Goal: Transaction & Acquisition: Purchase product/service

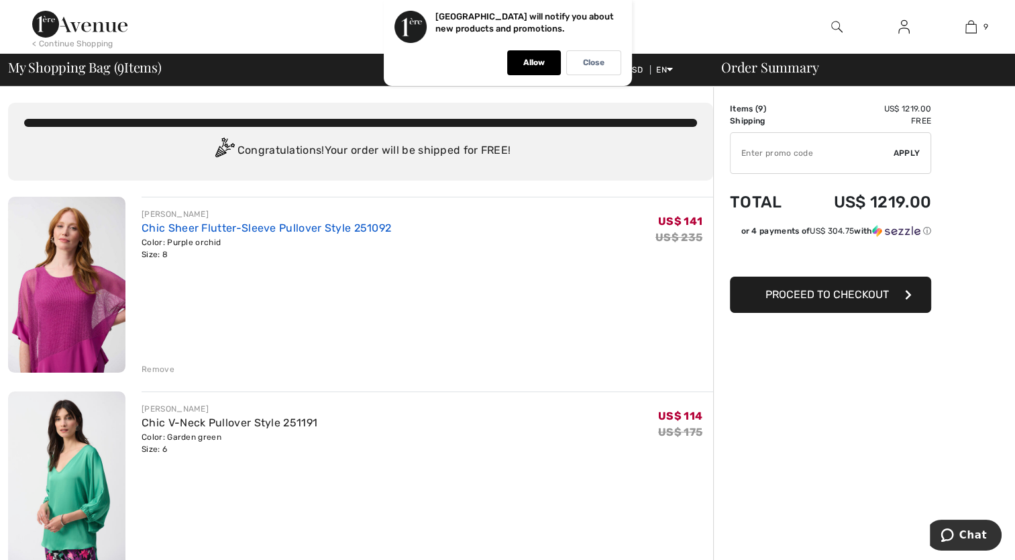
click at [164, 231] on link "Chic Sheer Flutter-Sleeve Pullover Style 251092" at bounding box center [267, 227] width 250 height 13
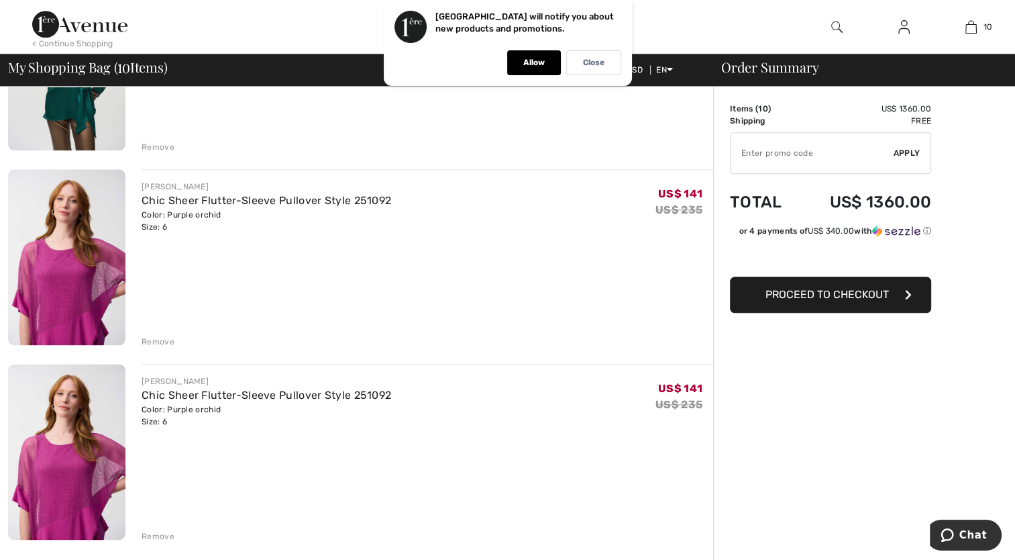
scroll to position [1611, 0]
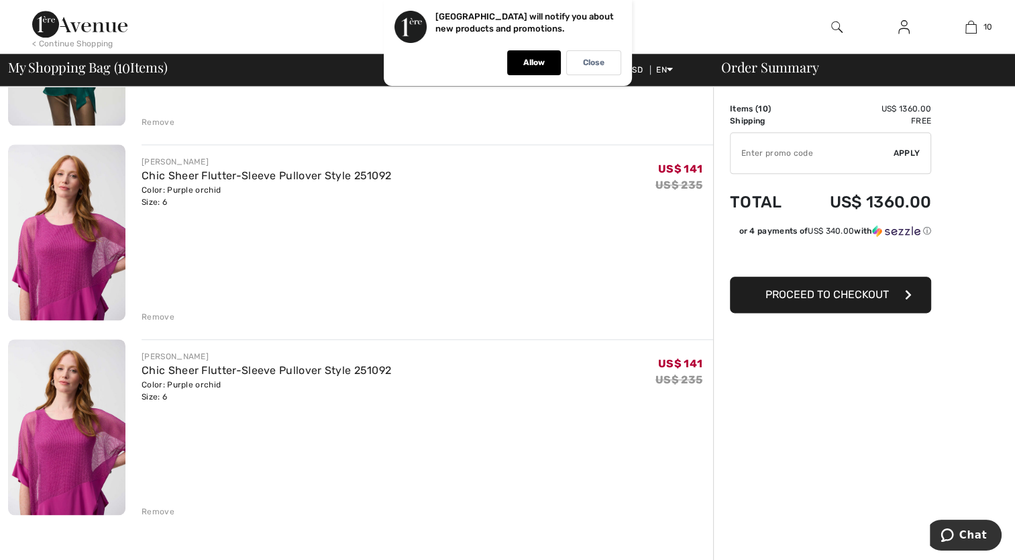
click at [154, 512] on div "Remove" at bounding box center [158, 511] width 33 height 12
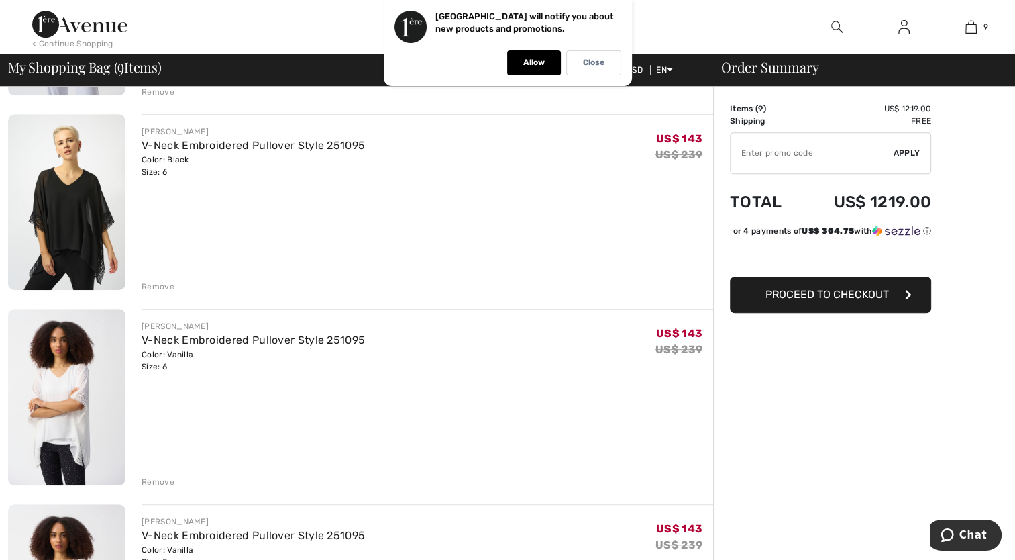
scroll to position [0, 0]
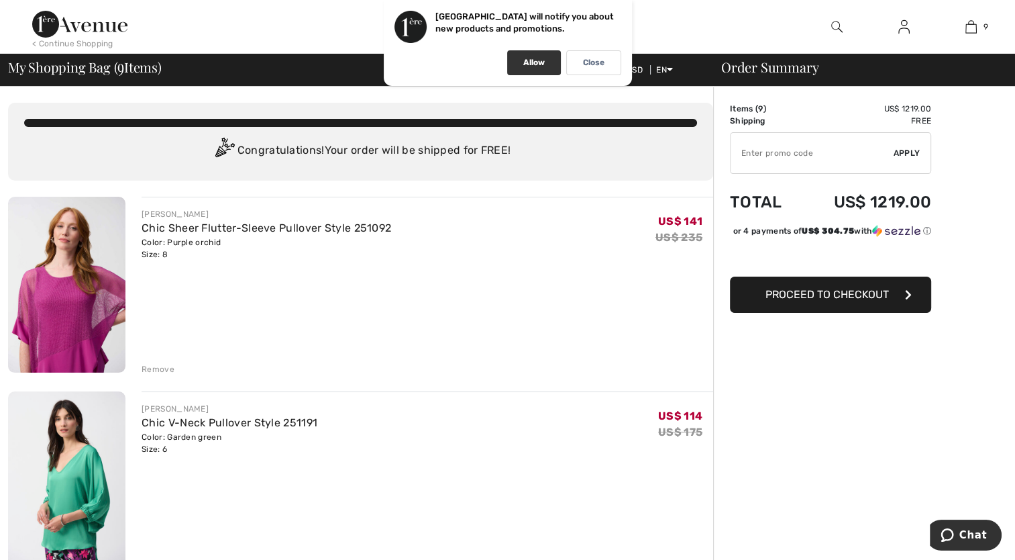
click at [545, 61] on div "Allow" at bounding box center [534, 62] width 54 height 25
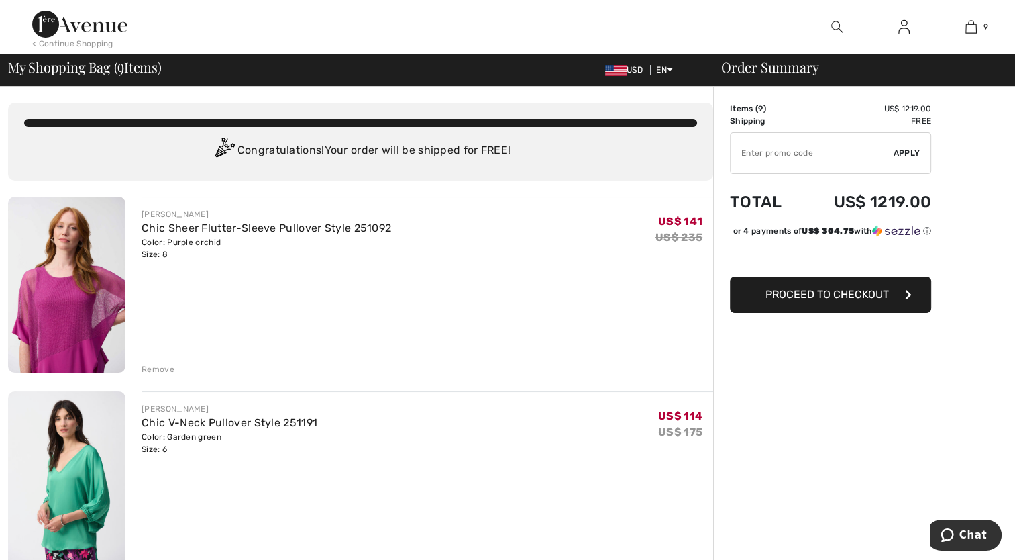
click at [97, 29] on img at bounding box center [79, 24] width 95 height 27
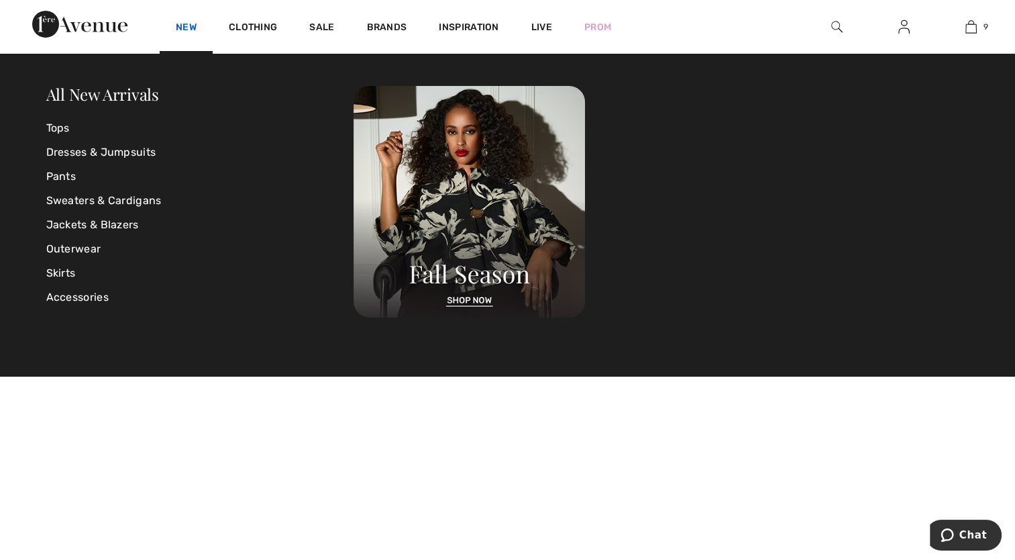
click at [185, 28] on link "New" at bounding box center [186, 28] width 21 height 14
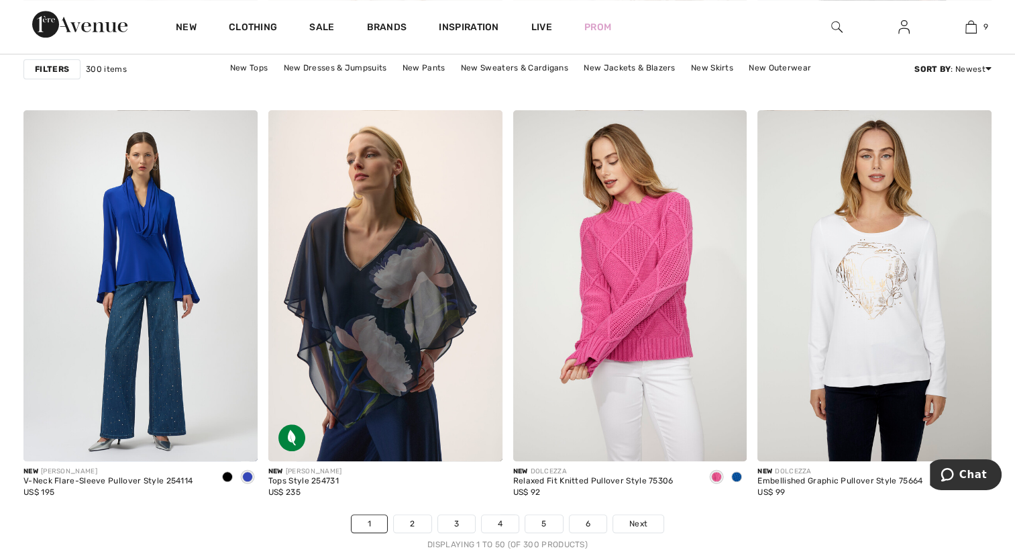
scroll to position [6040, 0]
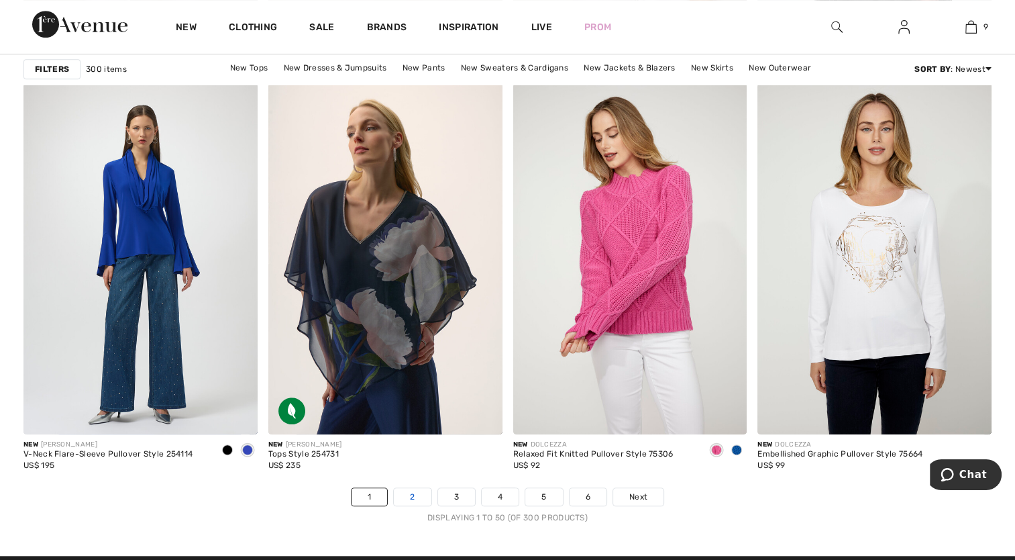
click at [411, 495] on link "2" at bounding box center [412, 496] width 37 height 17
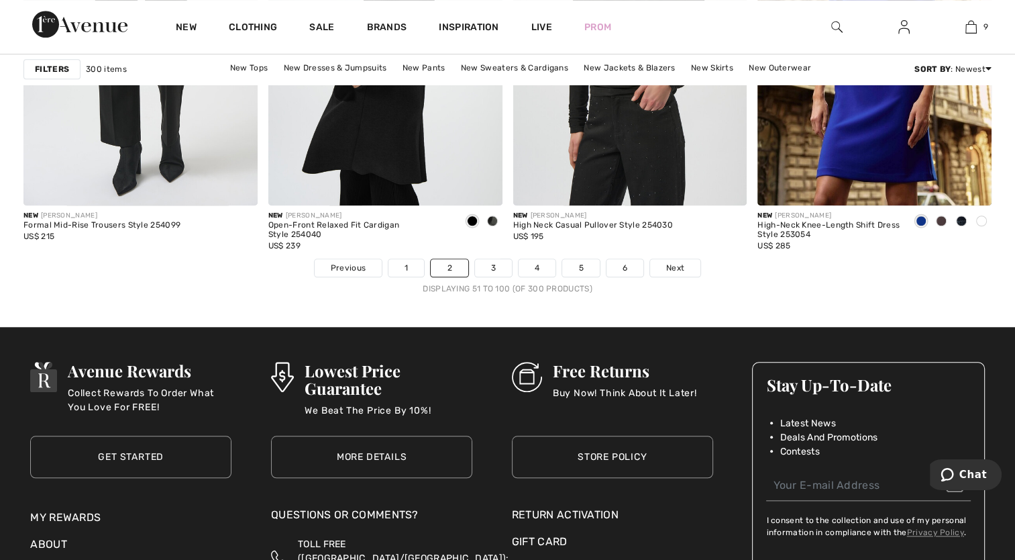
scroll to position [6362, 0]
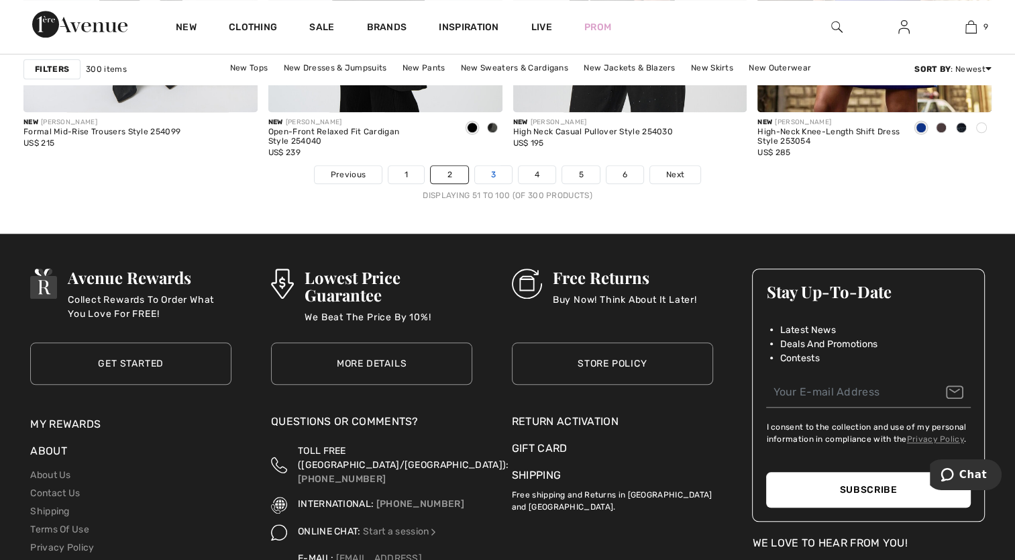
click at [497, 171] on link "3" at bounding box center [493, 174] width 37 height 17
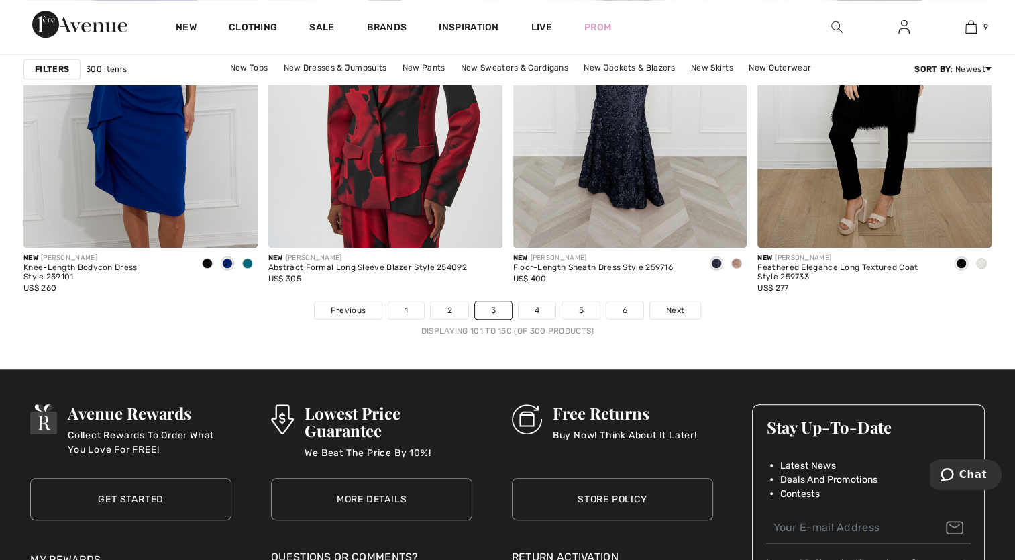
scroll to position [6228, 0]
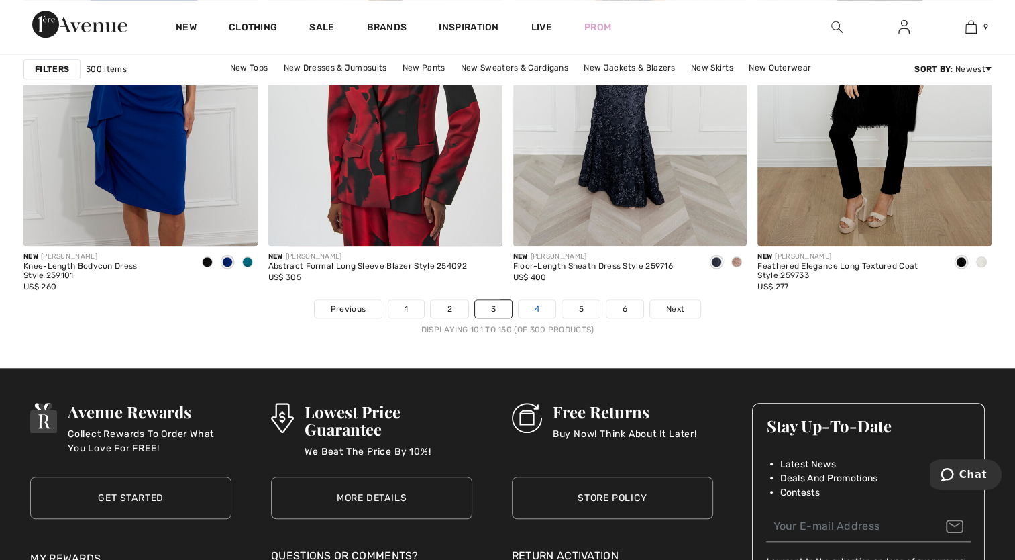
click at [529, 303] on link "4" at bounding box center [537, 308] width 37 height 17
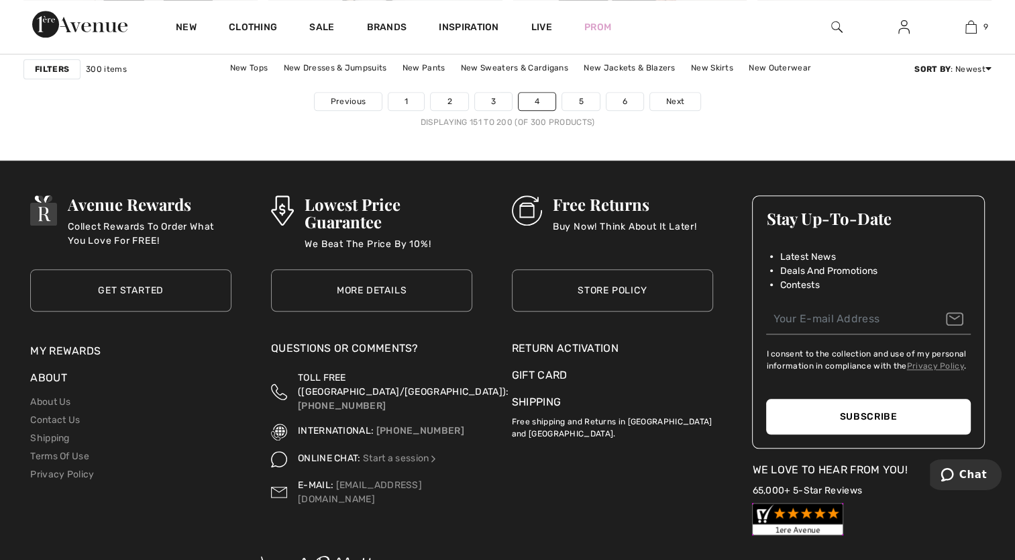
scroll to position [6443, 0]
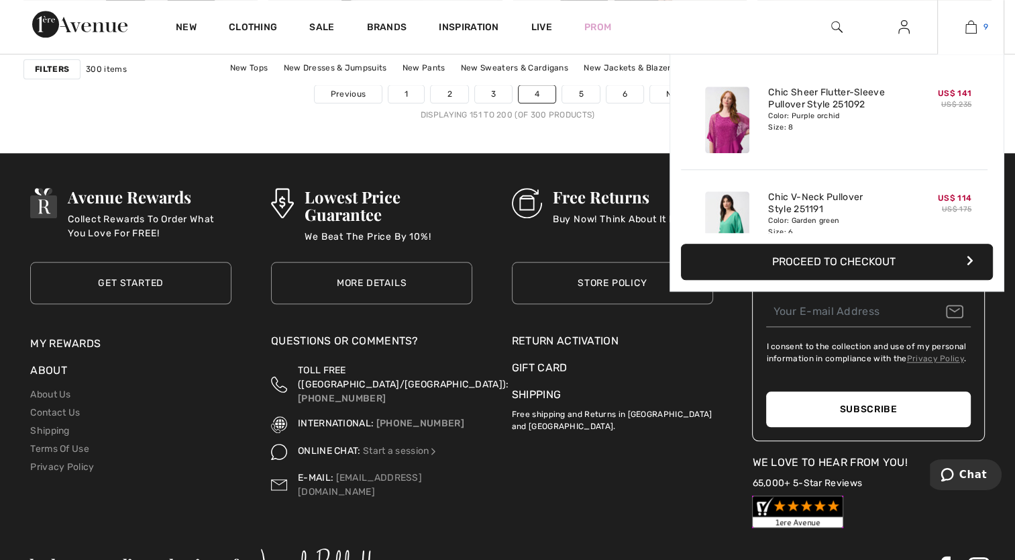
click at [970, 32] on img at bounding box center [971, 27] width 11 height 16
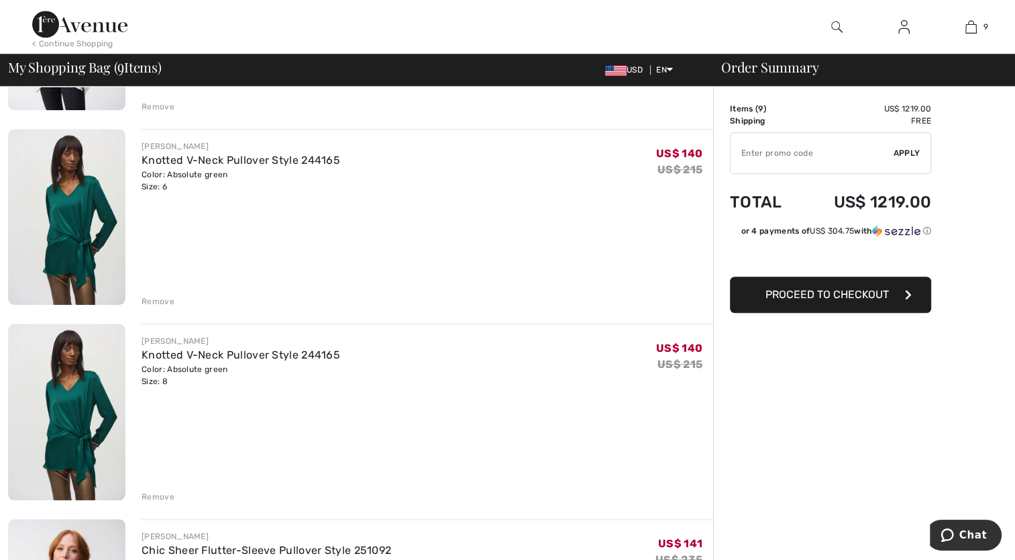
scroll to position [1252, 0]
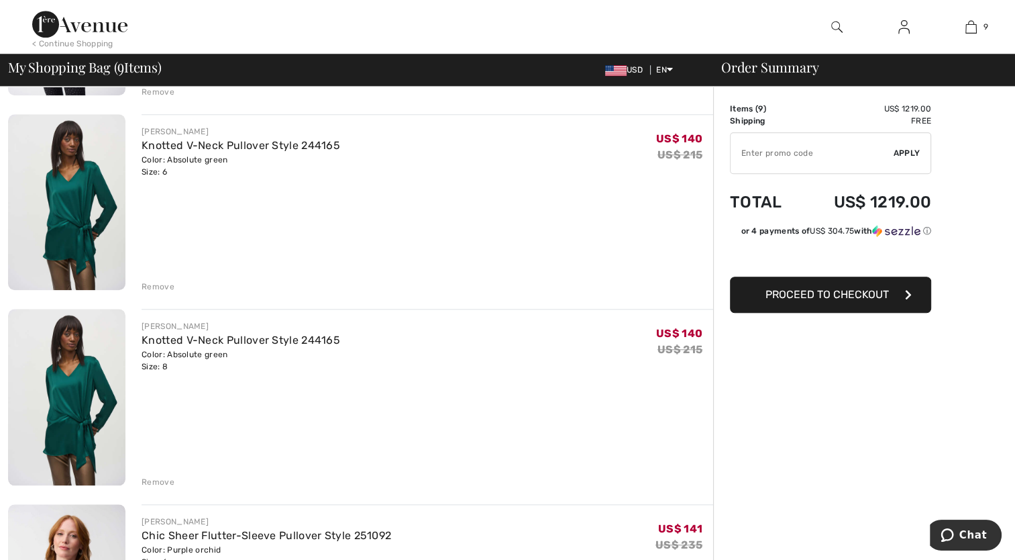
click at [156, 283] on div "Remove" at bounding box center [158, 287] width 33 height 12
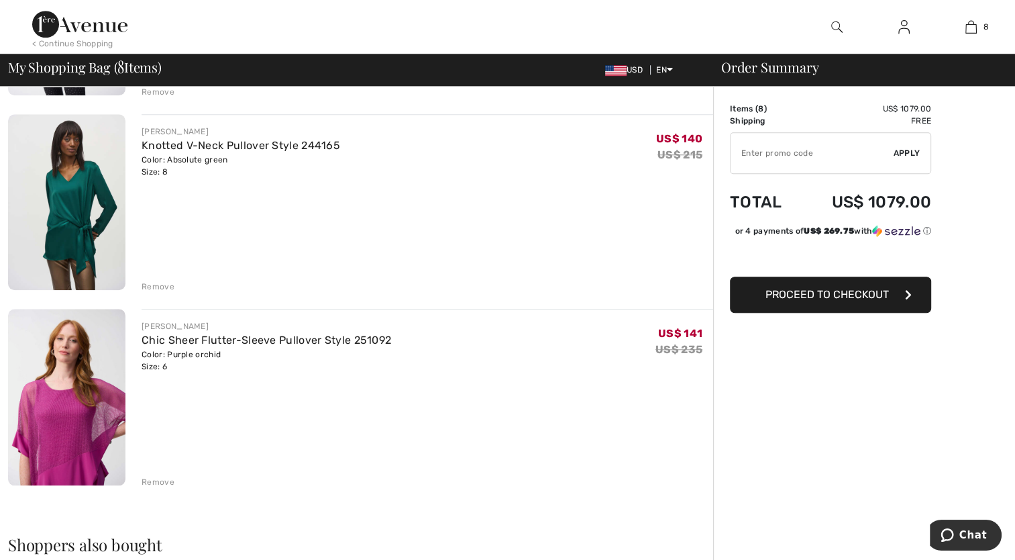
click at [156, 283] on div "Remove" at bounding box center [158, 287] width 33 height 12
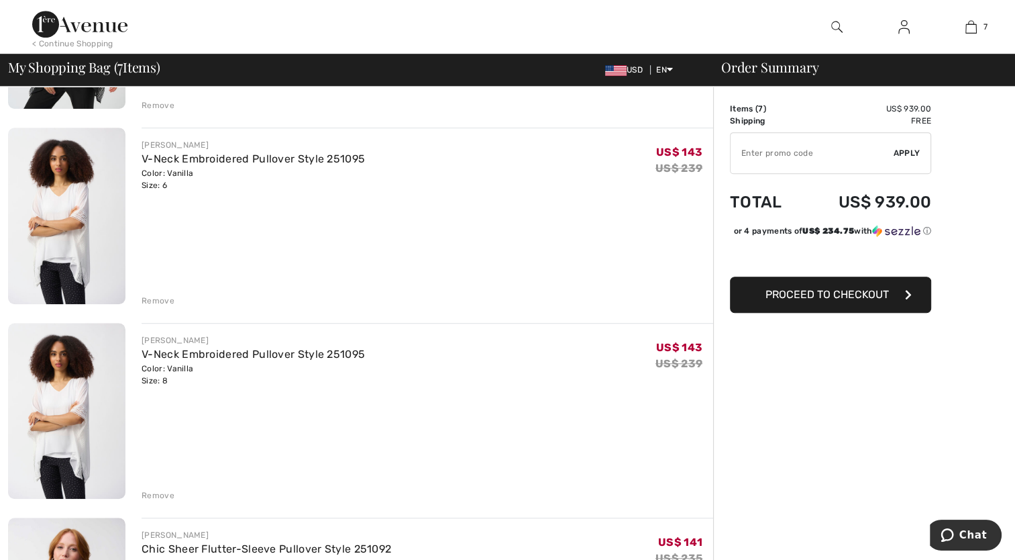
scroll to position [846, 0]
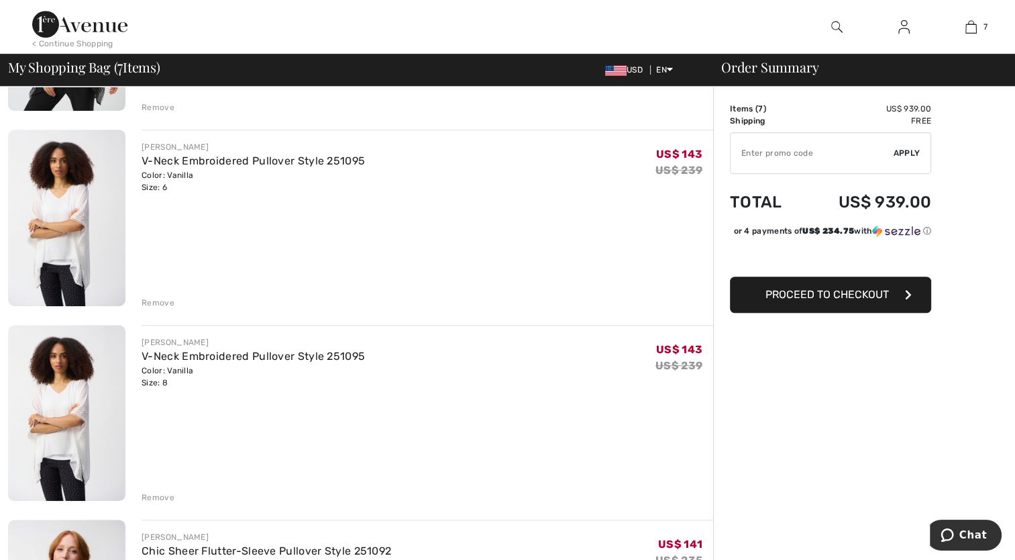
click at [160, 498] on div "Remove" at bounding box center [158, 497] width 33 height 12
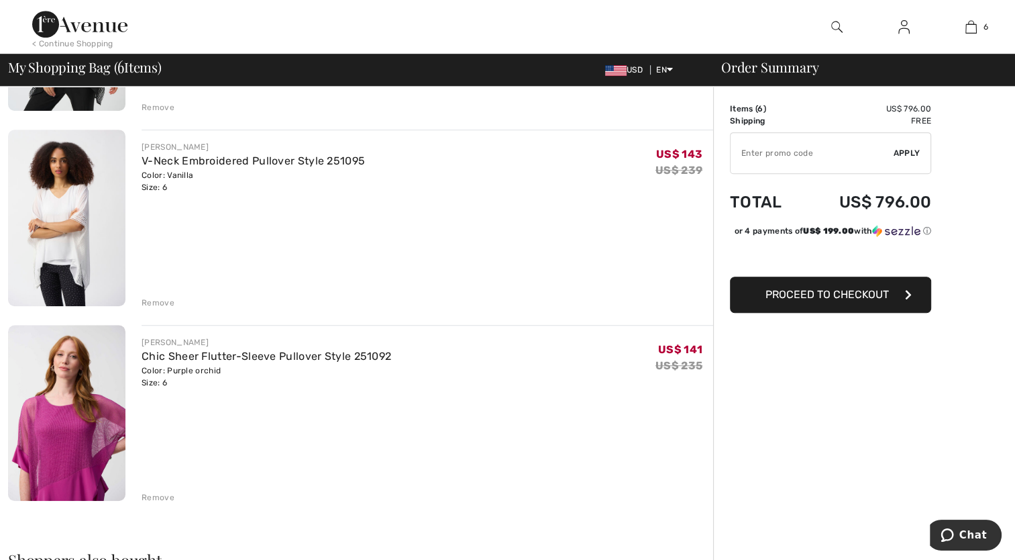
click at [158, 300] on div "Remove" at bounding box center [158, 303] width 33 height 12
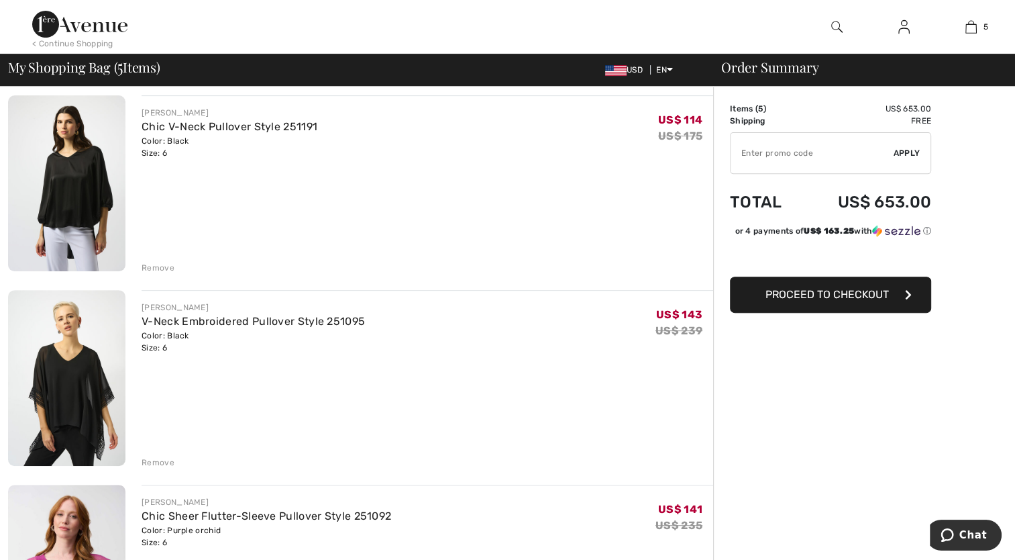
scroll to position [536, 0]
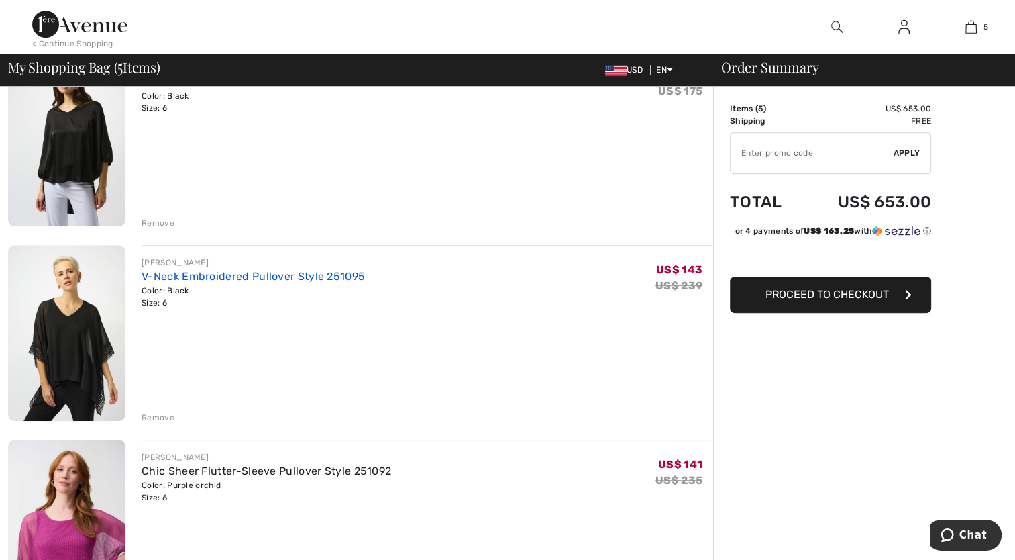
click at [173, 275] on link "V-Neck Embroidered Pullover Style 251095" at bounding box center [253, 276] width 223 height 13
